Goal: Task Accomplishment & Management: Manage account settings

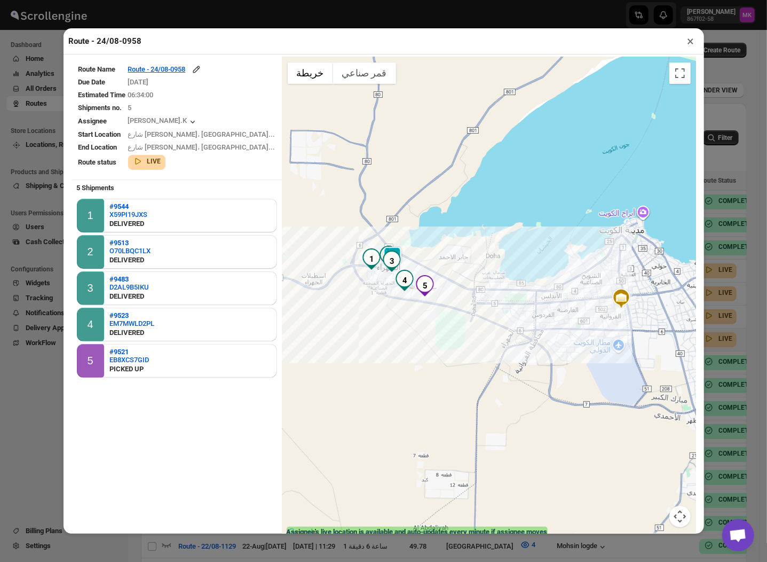
click at [692, 34] on button "×" at bounding box center [690, 41] width 15 height 15
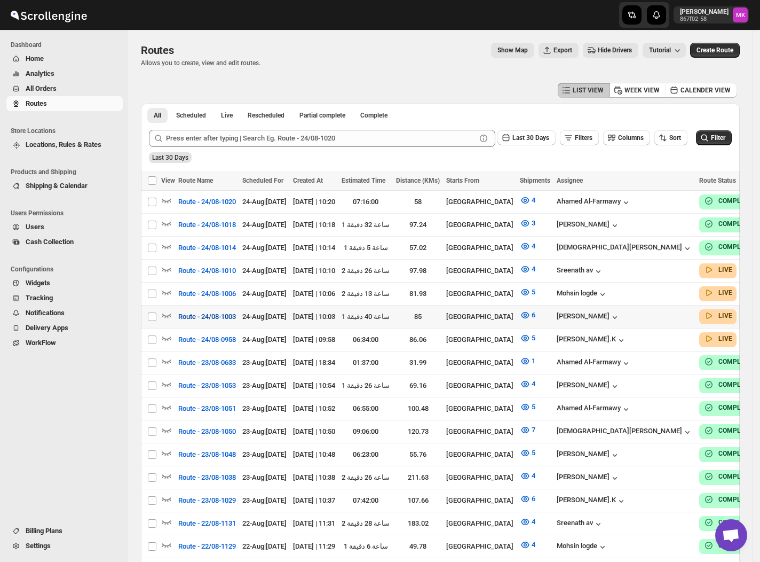
click at [226, 316] on span "Route - 24/08-1003" at bounding box center [207, 316] width 58 height 11
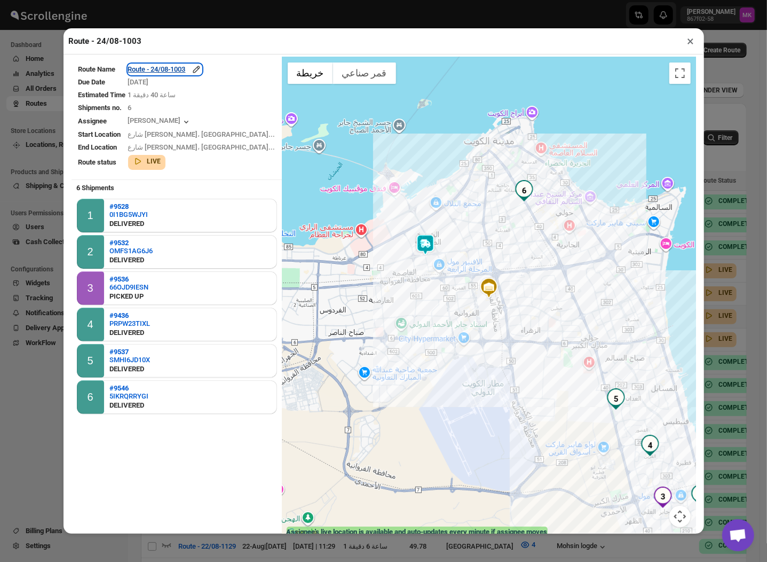
click at [163, 66] on div "Route - 24/08-1003" at bounding box center [165, 69] width 74 height 11
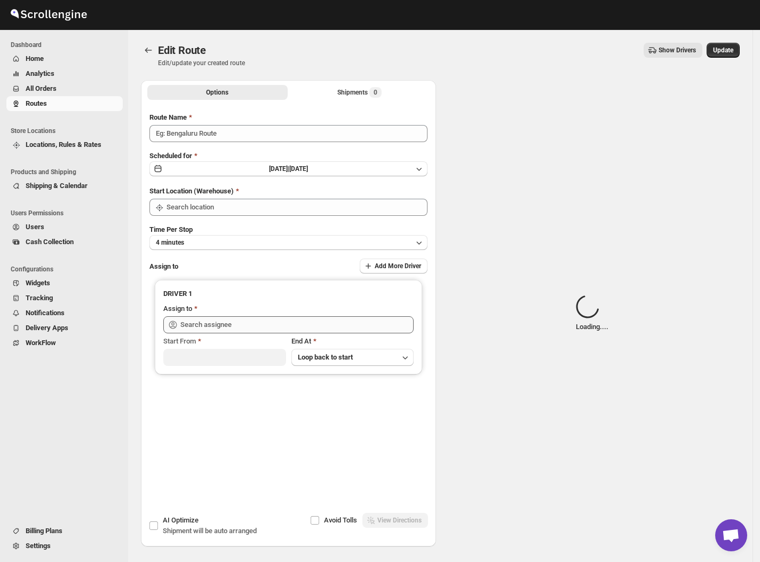
type input "Route - 24/08-1003"
type input "[GEOGRAPHIC_DATA]"
type input "[PERSON_NAME] ([EMAIL_ADDRESS][DOMAIN_NAME])"
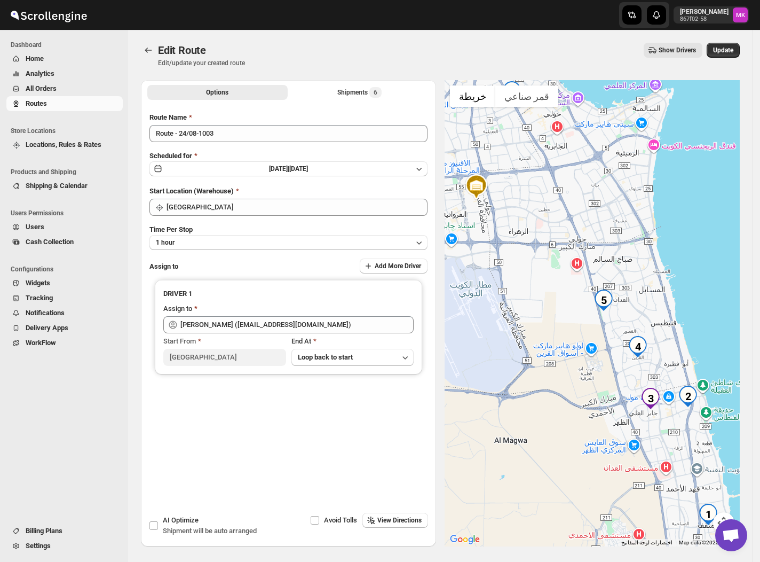
click at [370, 80] on div "Options Shipments 6 More views Options Shipments 6 More views" at bounding box center [288, 91] width 295 height 23
click at [369, 87] on div "Shipments 6" at bounding box center [359, 92] width 44 height 11
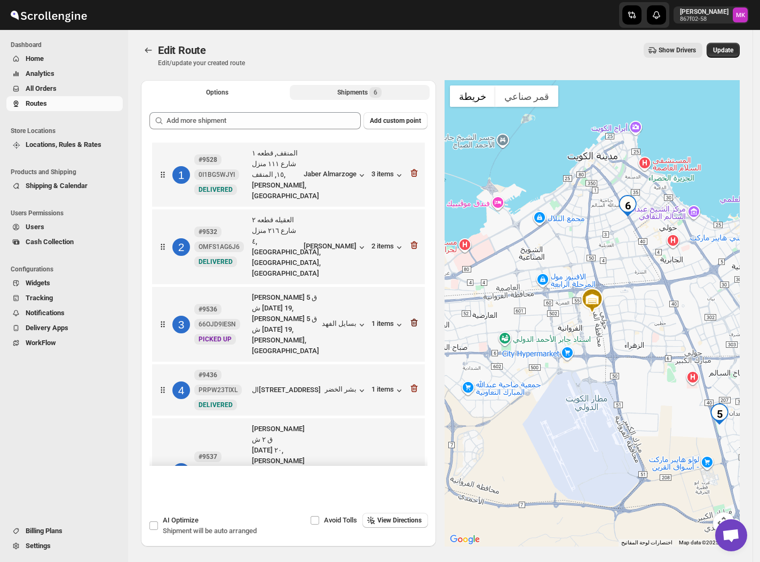
click at [411, 319] on icon "button" at bounding box center [414, 323] width 7 height 8
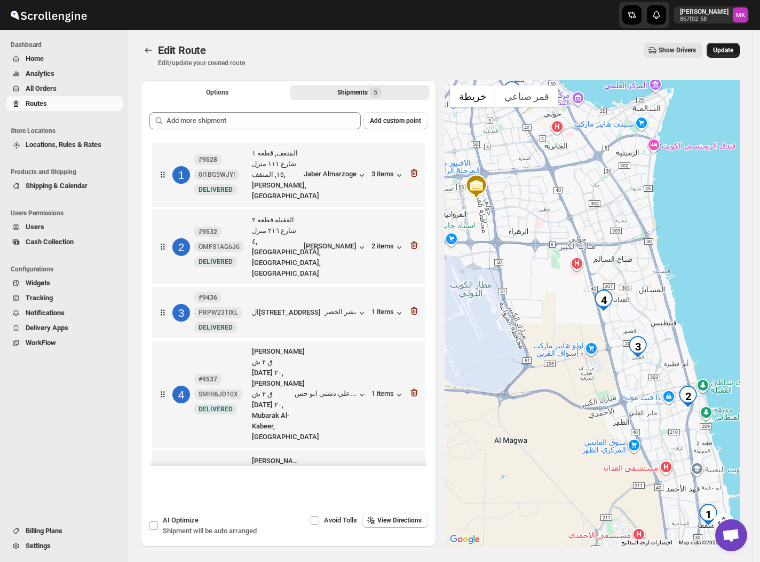
click at [725, 48] on span "Update" at bounding box center [723, 50] width 20 height 9
